Goal: Find specific page/section: Find specific page/section

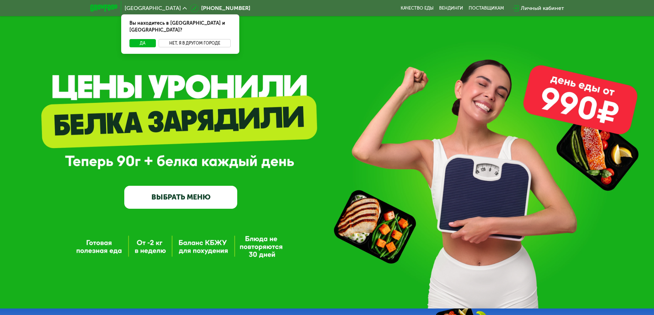
click at [188, 39] on button "Нет, я в другом городе" at bounding box center [195, 43] width 72 height 8
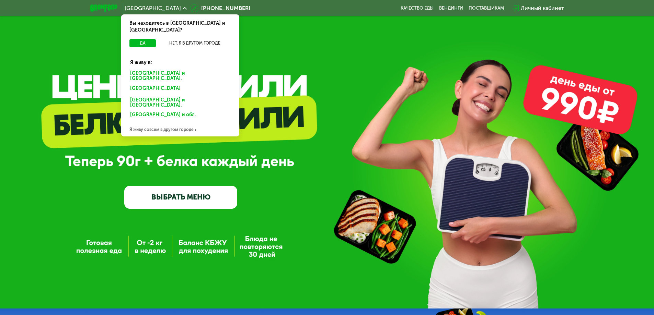
click at [160, 84] on div "[GEOGRAPHIC_DATA] и [GEOGRAPHIC_DATA]." at bounding box center [178, 89] width 107 height 11
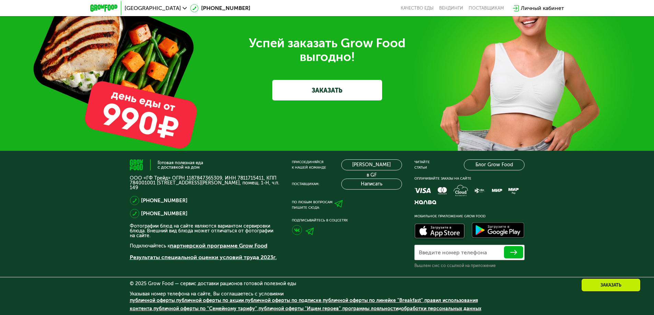
scroll to position [2157, 0]
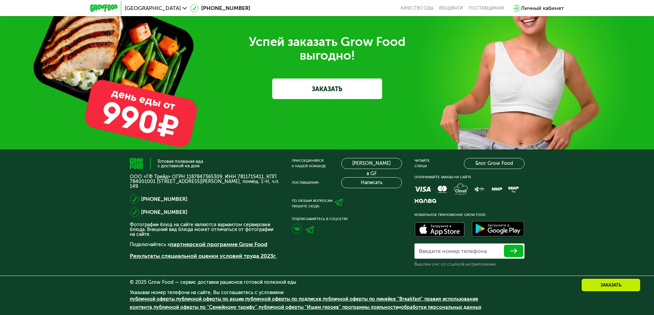
drag, startPoint x: 234, startPoint y: 211, endPoint x: 231, endPoint y: 147, distance: 64.3
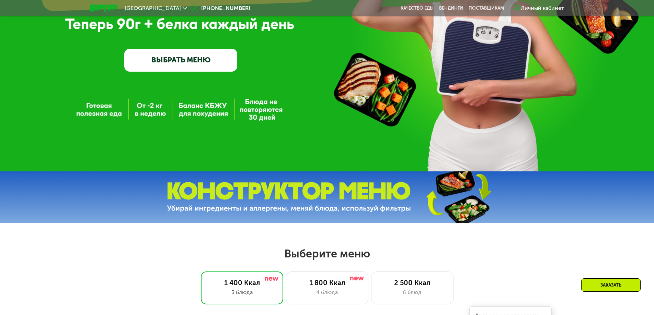
scroll to position [69, 0]
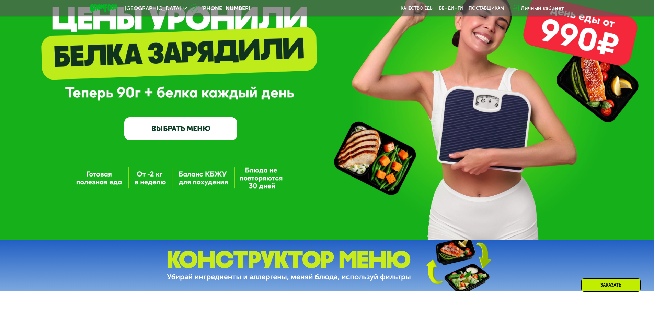
click at [451, 9] on link "Вендинги" at bounding box center [451, 7] width 24 height 5
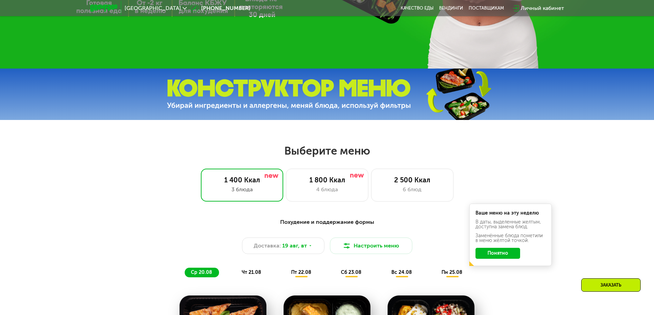
scroll to position [343, 0]
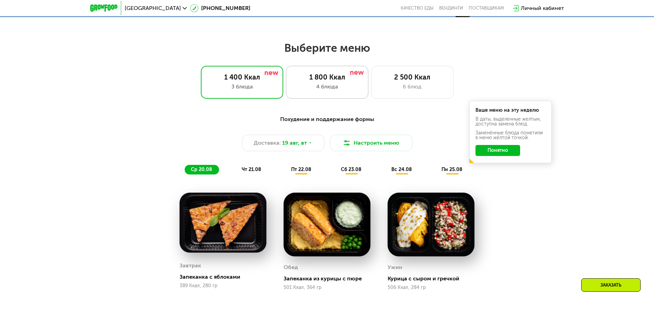
click at [302, 85] on div "4 блюда" at bounding box center [327, 87] width 68 height 8
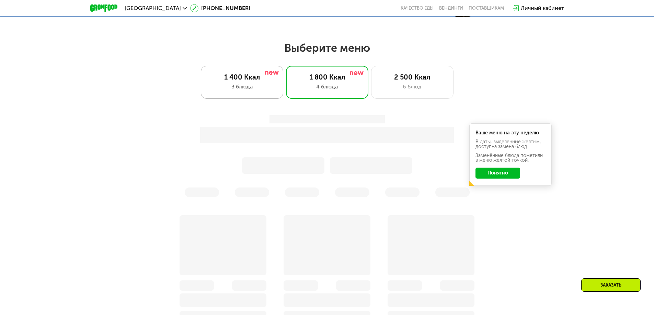
click at [256, 87] on div "3 блюда" at bounding box center [242, 87] width 68 height 8
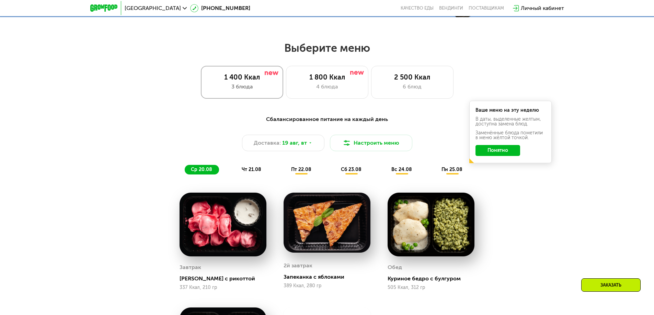
click at [246, 89] on div "3 блюда" at bounding box center [242, 87] width 68 height 8
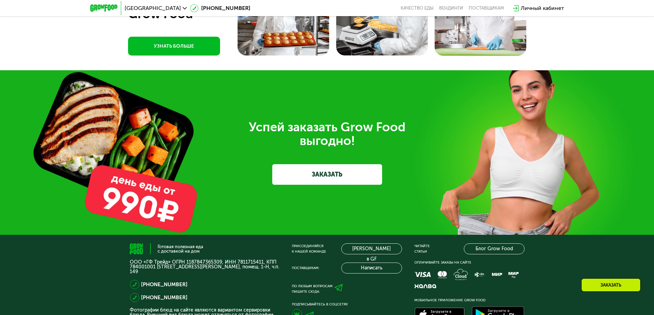
scroll to position [2157, 0]
